Goal: Navigation & Orientation: Find specific page/section

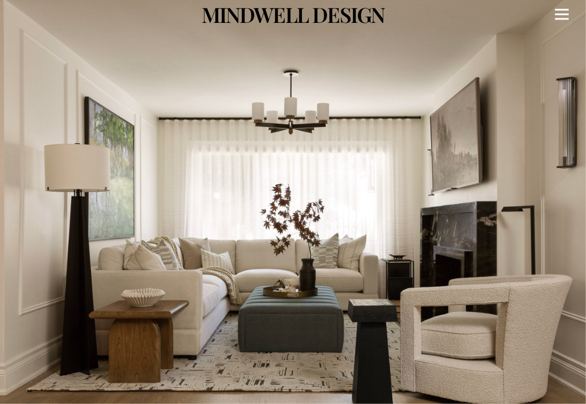
click at [569, 16] on link "Menu" at bounding box center [561, 14] width 32 height 29
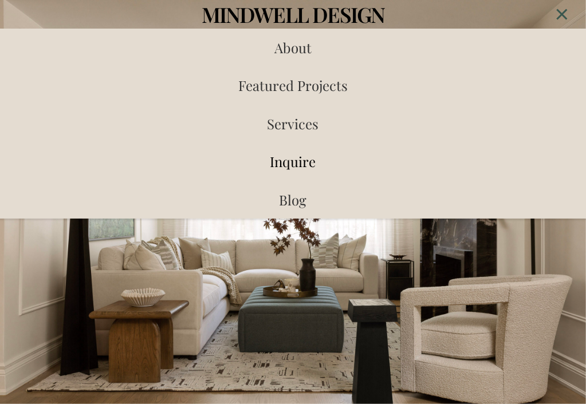
click at [308, 162] on span "Inquire" at bounding box center [293, 161] width 46 height 18
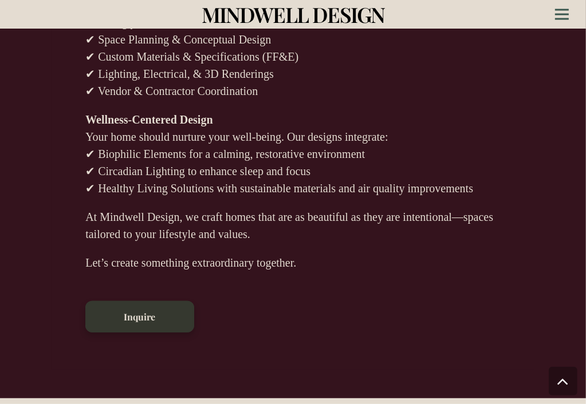
scroll to position [3300, 0]
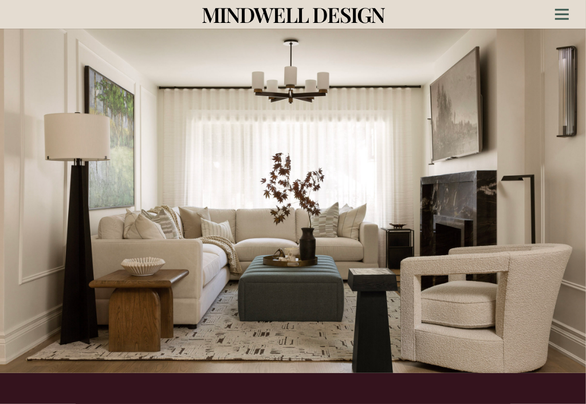
scroll to position [0, 0]
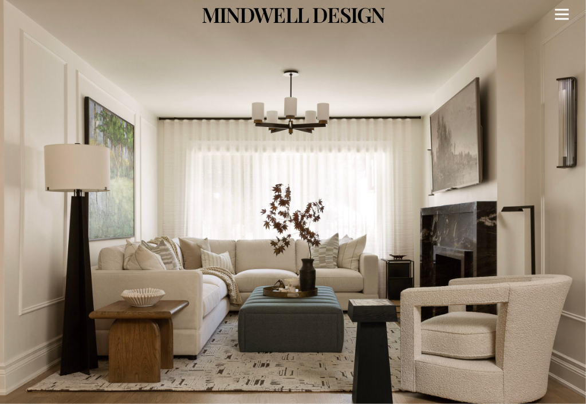
click at [558, 21] on div "Menu" at bounding box center [562, 14] width 14 height 29
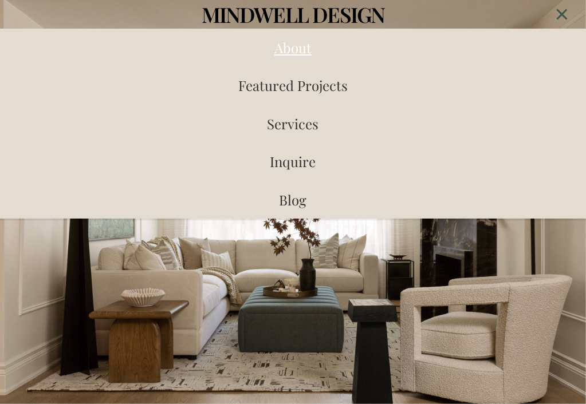
click at [293, 51] on span "About" at bounding box center [292, 47] width 37 height 18
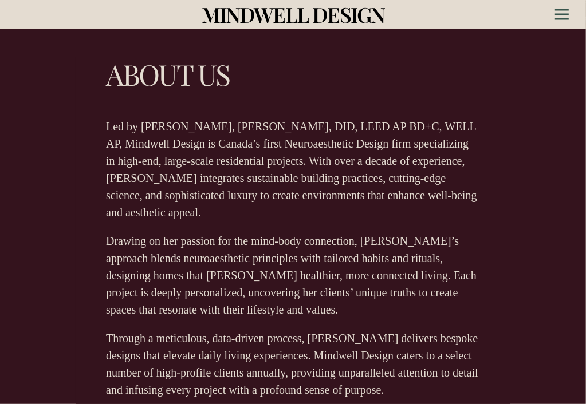
scroll to position [375, 0]
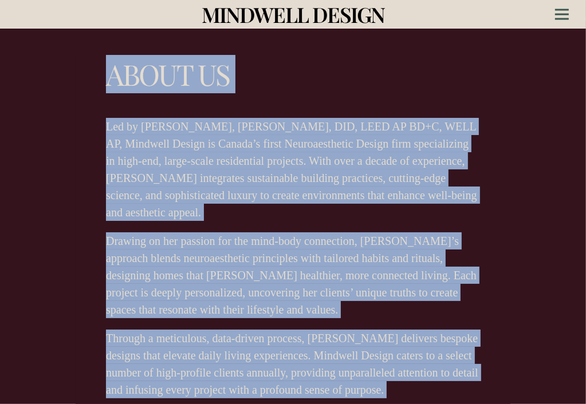
drag, startPoint x: 584, startPoint y: 62, endPoint x: 586, endPoint y: 105, distance: 42.9
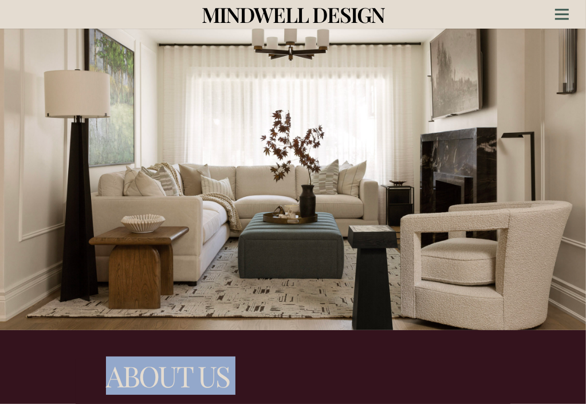
scroll to position [38, 0]
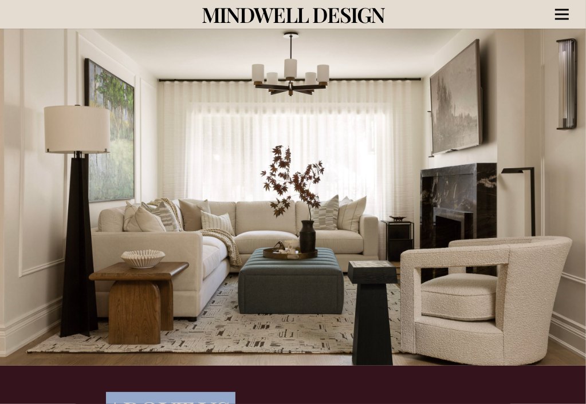
click at [560, 12] on div "Menu" at bounding box center [562, 14] width 14 height 29
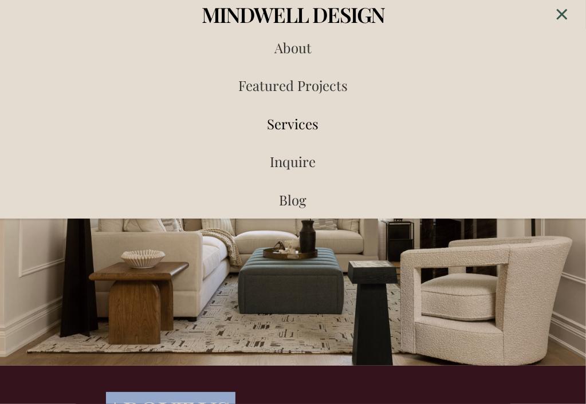
click at [302, 113] on link "Services" at bounding box center [292, 124] width 567 height 38
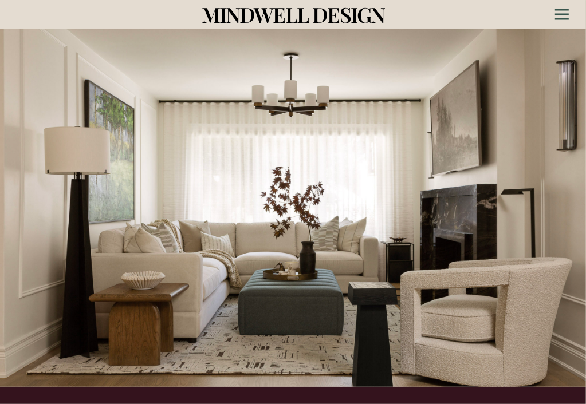
scroll to position [0, 0]
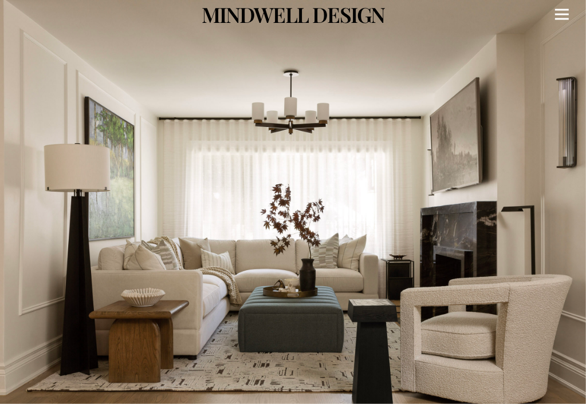
click at [562, 15] on div "Menu" at bounding box center [562, 14] width 14 height 29
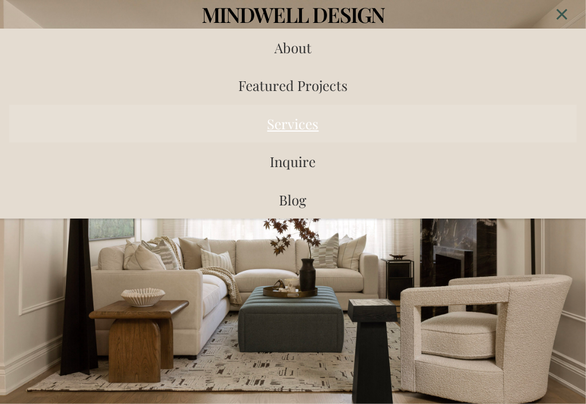
click at [293, 122] on span "Services" at bounding box center [293, 123] width 52 height 18
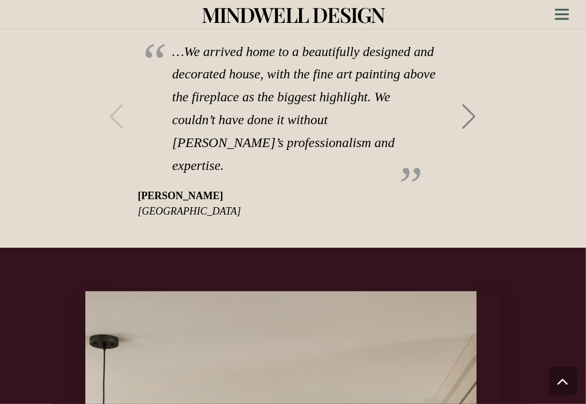
scroll to position [2244, 0]
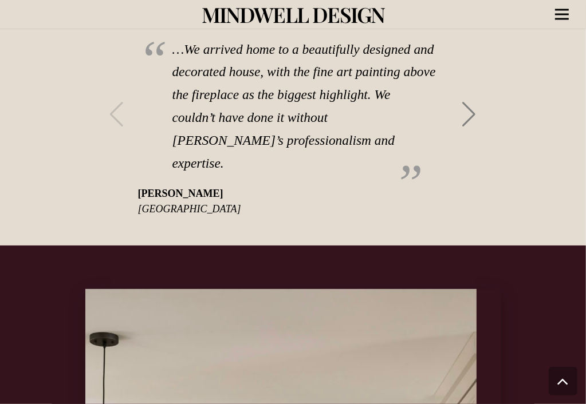
click at [557, 14] on icon "Menu" at bounding box center [562, 15] width 14 height 2
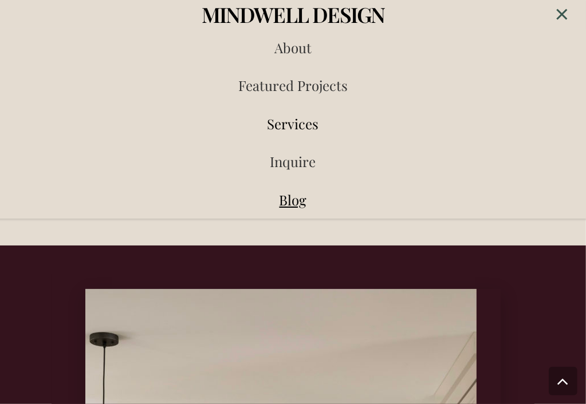
click at [283, 205] on span "Blog" at bounding box center [292, 200] width 27 height 18
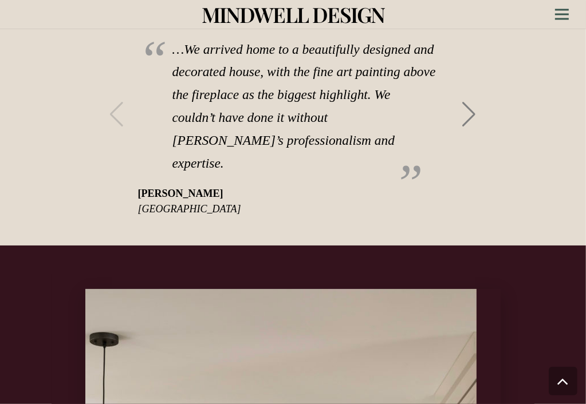
scroll to position [2256, 0]
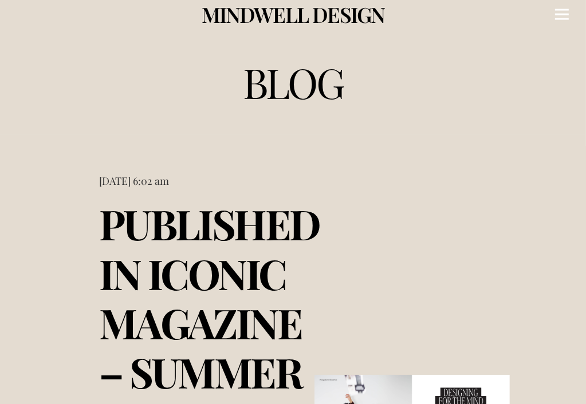
click at [554, 10] on link "Menu" at bounding box center [561, 14] width 32 height 29
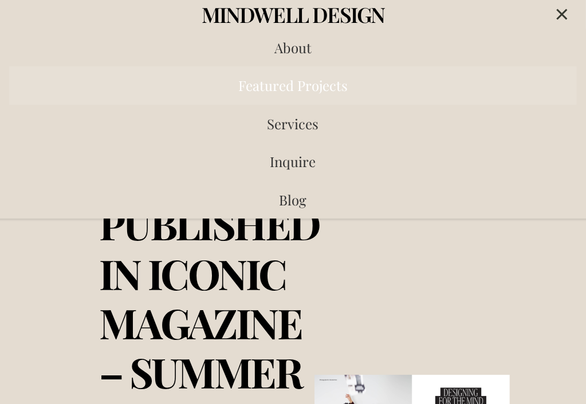
click at [310, 91] on span "Featured Projects" at bounding box center [292, 85] width 109 height 18
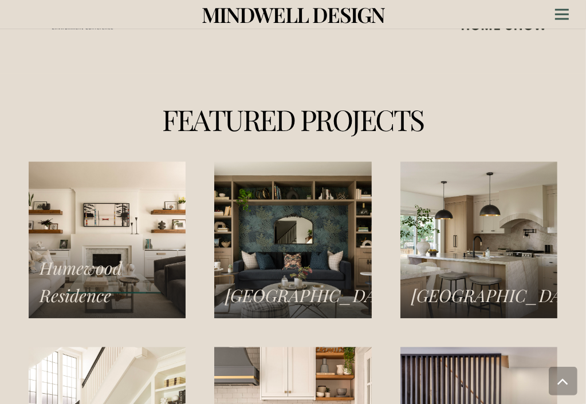
scroll to position [1892, 0]
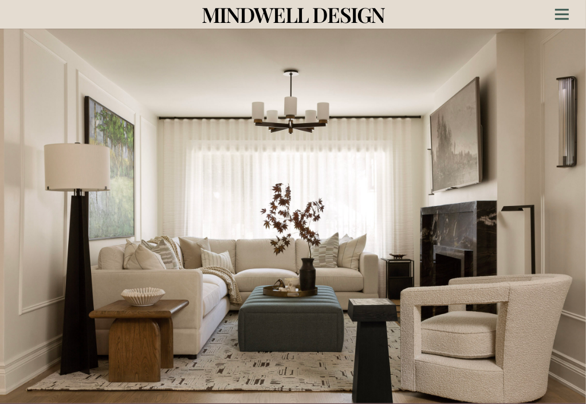
scroll to position [0, 0]
